Goal: Task Accomplishment & Management: Use online tool/utility

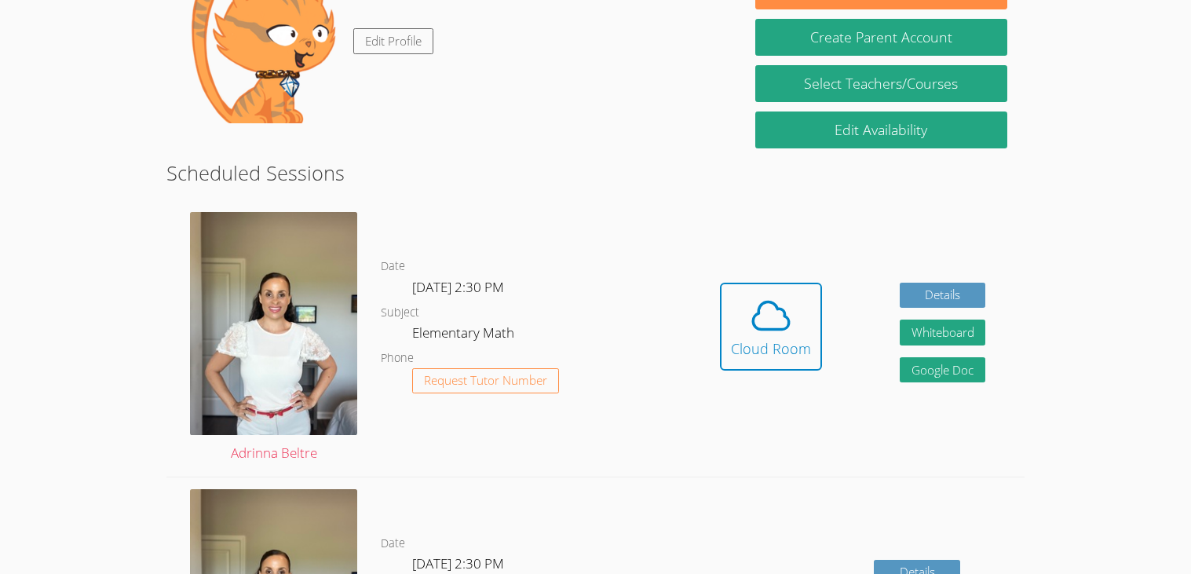
scroll to position [265, 0]
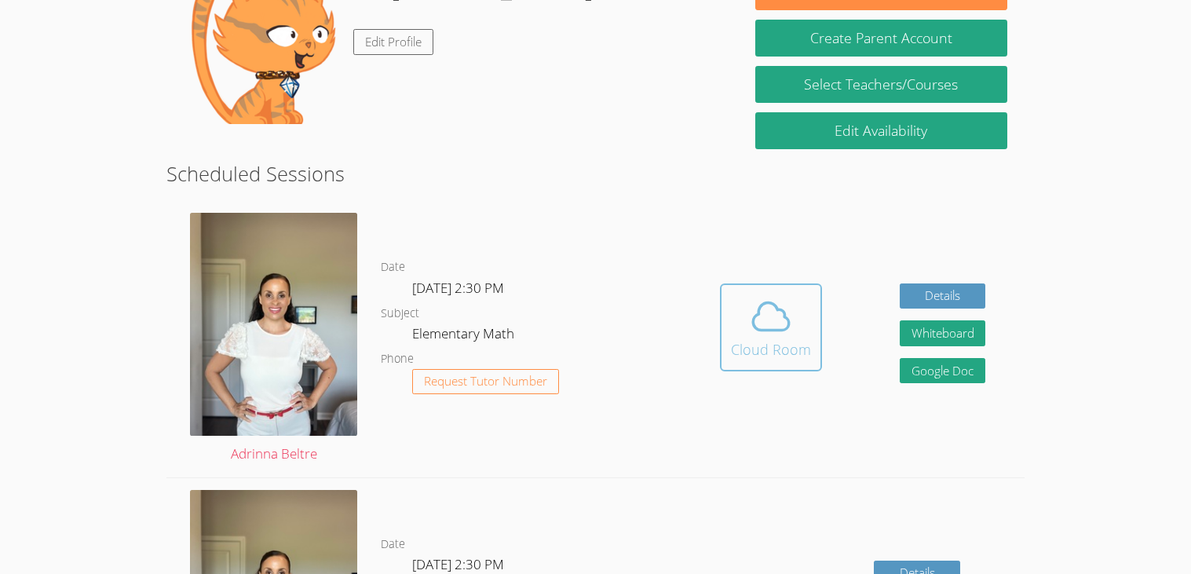
click at [767, 313] on icon at bounding box center [771, 316] width 44 height 44
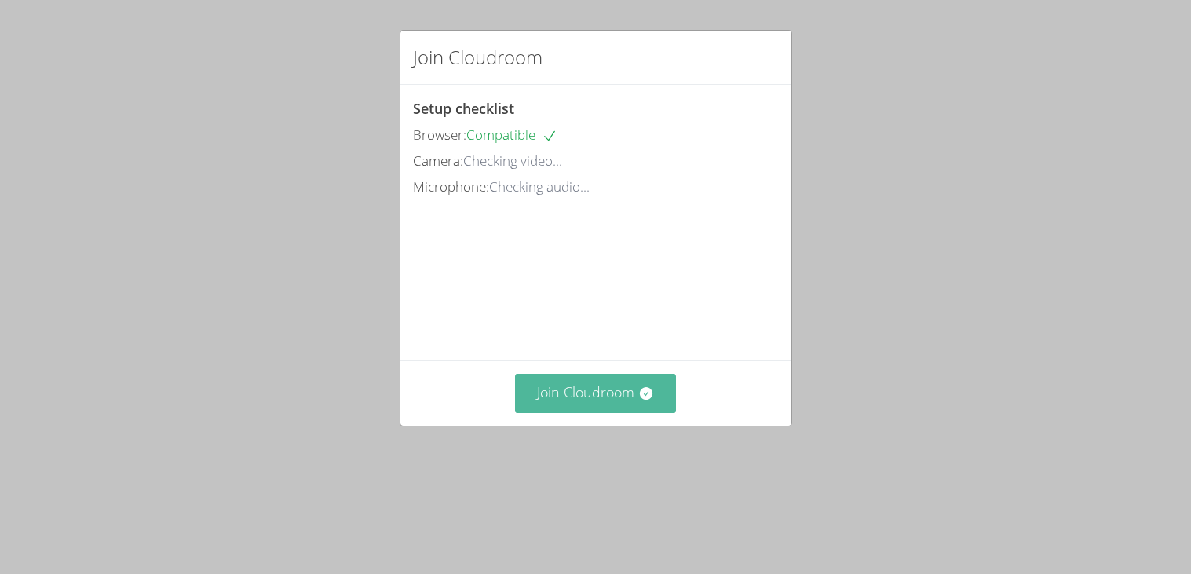
click at [581, 412] on button "Join Cloudroom" at bounding box center [595, 393] width 161 height 38
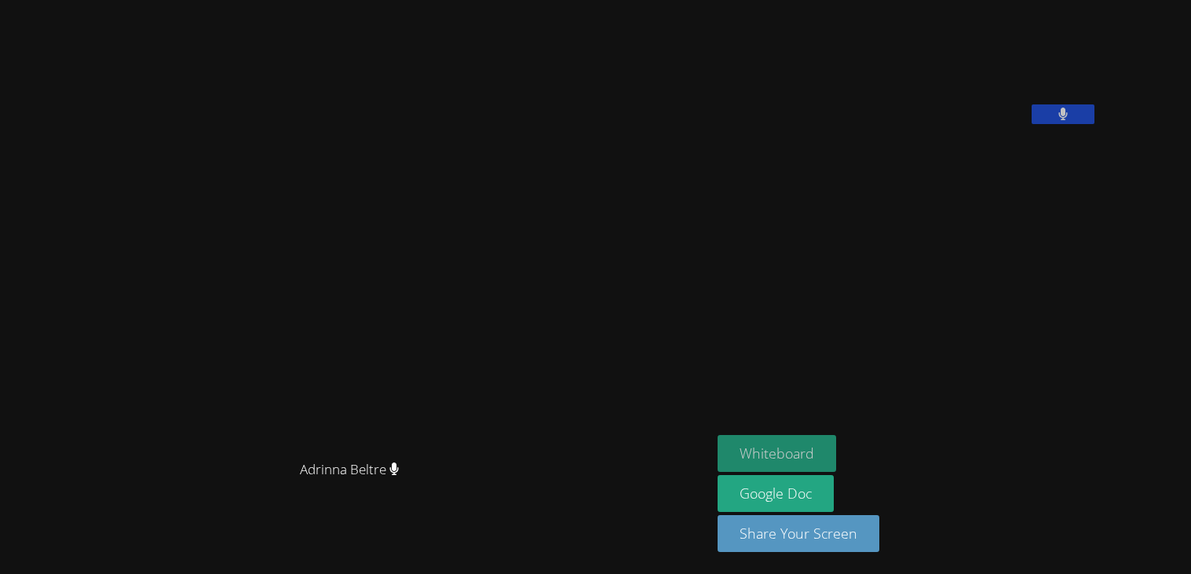
click at [822, 456] on button "Whiteboard" at bounding box center [777, 453] width 119 height 37
click at [1095, 124] on button at bounding box center [1063, 114] width 63 height 20
